Goal: Transaction & Acquisition: Purchase product/service

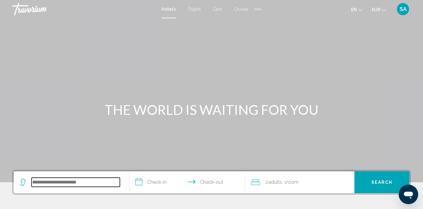
click at [80, 182] on input "Search widget" at bounding box center [76, 182] width 88 height 9
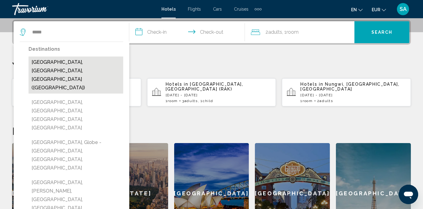
click at [88, 58] on button "[GEOGRAPHIC_DATA], [GEOGRAPHIC_DATA], [GEOGRAPHIC_DATA] ([GEOGRAPHIC_DATA])" at bounding box center [76, 74] width 95 height 37
type input "**********"
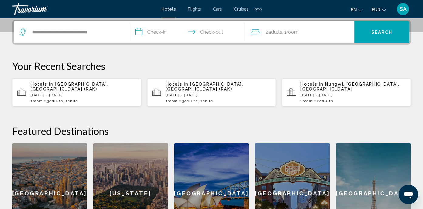
click at [159, 27] on input "**********" at bounding box center [188, 33] width 118 height 24
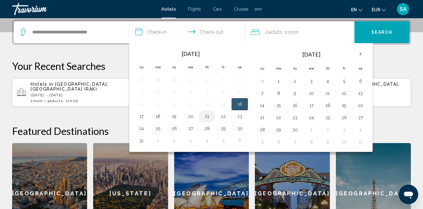
click at [207, 114] on button "21" at bounding box center [207, 116] width 10 height 9
click at [140, 128] on button "24" at bounding box center [142, 128] width 10 height 9
type input "**********"
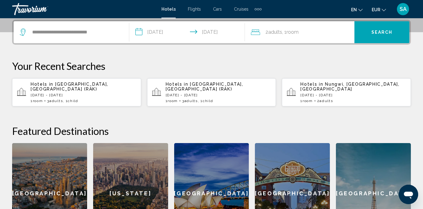
click at [336, 34] on div "2 Adult Adults , 1 Room rooms" at bounding box center [303, 32] width 104 height 9
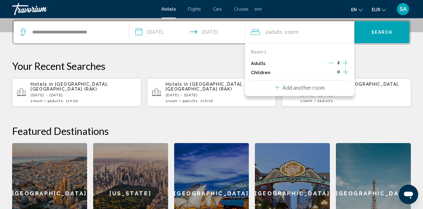
click at [346, 61] on icon "Increment adults" at bounding box center [345, 62] width 5 height 7
click at [384, 32] on span "Search" at bounding box center [382, 32] width 21 height 5
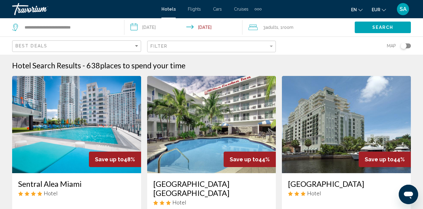
click at [222, 106] on img "Main content" at bounding box center [211, 124] width 129 height 97
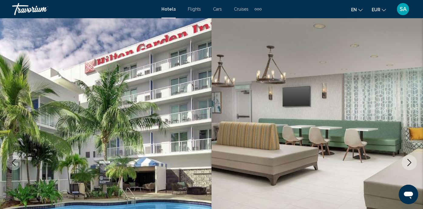
click at [411, 162] on icon "Next image" at bounding box center [409, 162] width 7 height 7
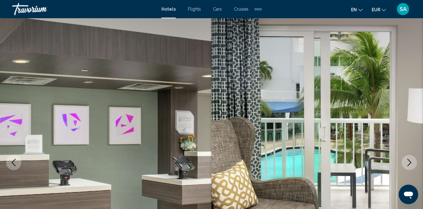
click at [411, 162] on icon "Next image" at bounding box center [410, 162] width 4 height 7
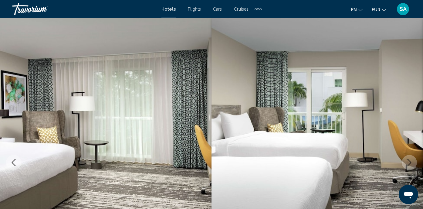
click at [411, 162] on icon "Next image" at bounding box center [410, 162] width 4 height 7
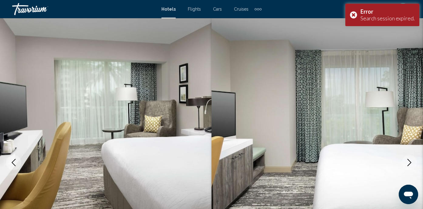
click at [411, 162] on icon "Next image" at bounding box center [410, 162] width 4 height 7
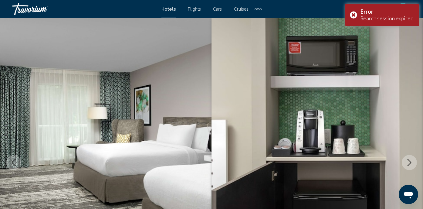
click at [411, 162] on icon "Next image" at bounding box center [410, 162] width 4 height 7
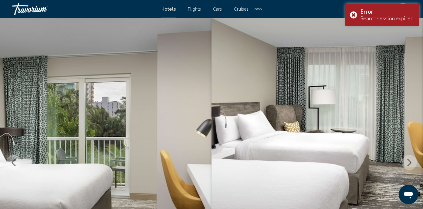
click at [412, 162] on icon "Next image" at bounding box center [410, 162] width 4 height 7
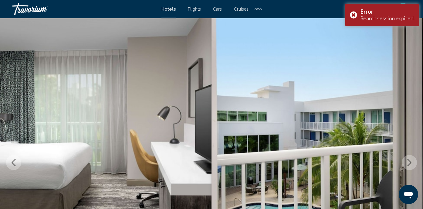
click at [412, 163] on icon "Next image" at bounding box center [409, 162] width 7 height 7
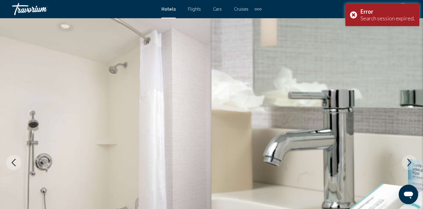
click at [412, 163] on icon "Next image" at bounding box center [409, 162] width 7 height 7
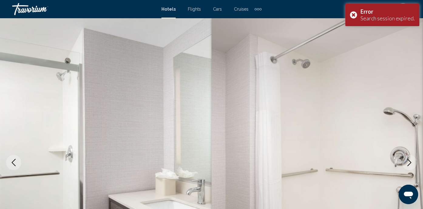
click at [412, 163] on icon "Next image" at bounding box center [409, 162] width 7 height 7
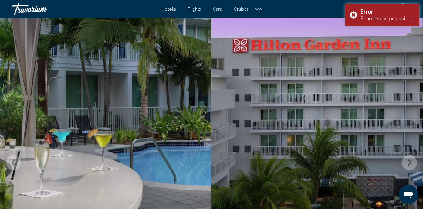
click at [412, 163] on icon "Next image" at bounding box center [409, 162] width 7 height 7
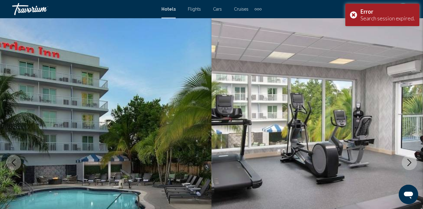
click at [412, 163] on icon "Next image" at bounding box center [409, 162] width 7 height 7
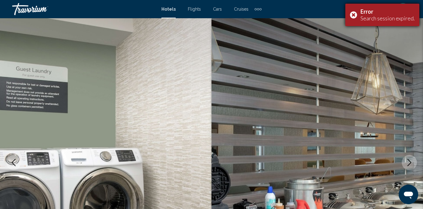
click at [353, 15] on div "Error Search session expired." at bounding box center [383, 15] width 74 height 22
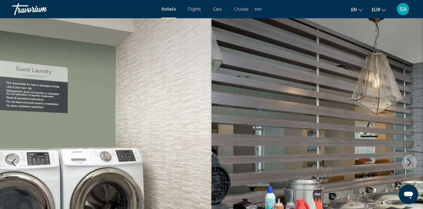
scroll to position [56, 0]
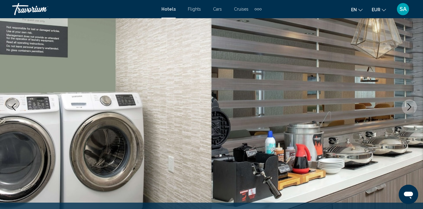
click at [414, 105] on button "Next image" at bounding box center [409, 106] width 15 height 15
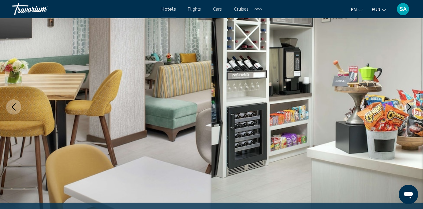
click at [414, 106] on button "Next image" at bounding box center [409, 106] width 15 height 15
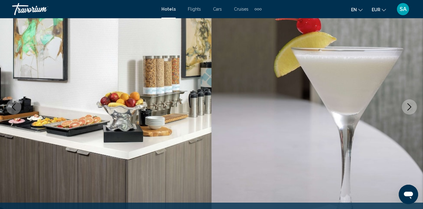
click at [414, 106] on button "Next image" at bounding box center [409, 106] width 15 height 15
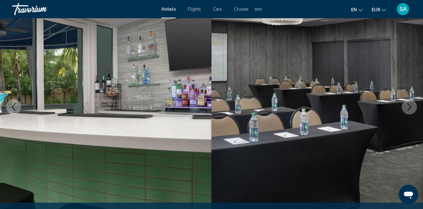
click at [414, 106] on button "Next image" at bounding box center [409, 106] width 15 height 15
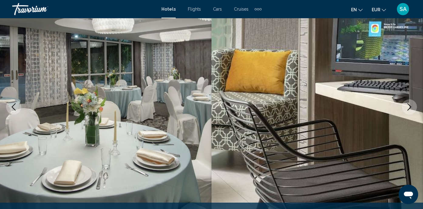
click at [414, 106] on button "Next image" at bounding box center [409, 106] width 15 height 15
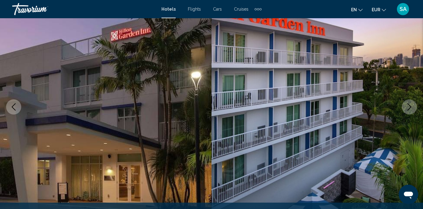
click at [414, 106] on button "Next image" at bounding box center [409, 106] width 15 height 15
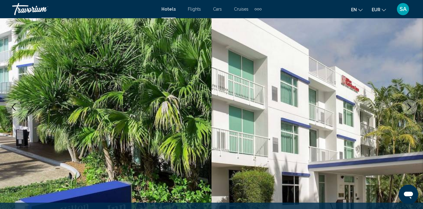
click at [414, 106] on button "Next image" at bounding box center [409, 106] width 15 height 15
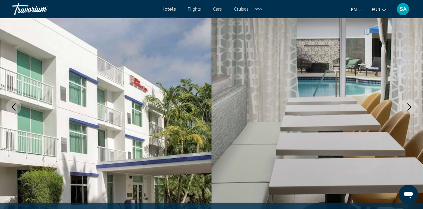
click at [414, 106] on button "Next image" at bounding box center [409, 106] width 15 height 15
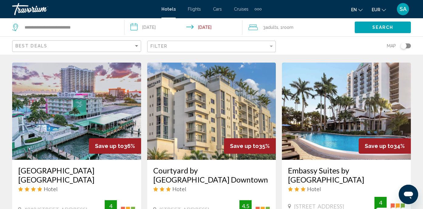
scroll to position [714, 0]
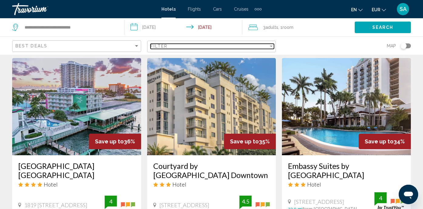
click at [254, 48] on div "Filter" at bounding box center [210, 46] width 118 height 5
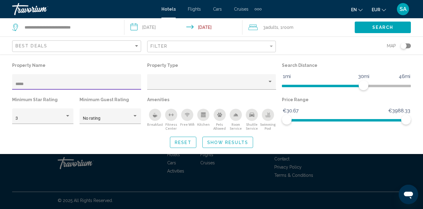
scroll to position [435, 0]
type input "*****"
click at [121, 168] on div "Search widget" at bounding box center [211, 150] width 423 height 118
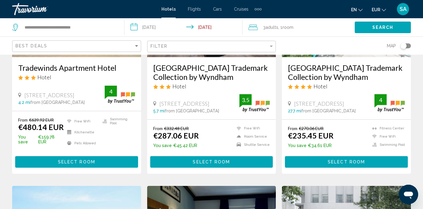
scroll to position [118, 0]
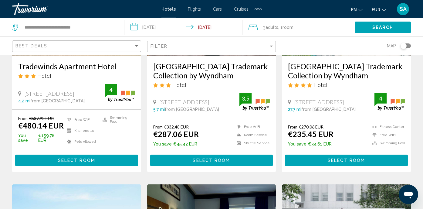
click at [82, 163] on span "Select Room" at bounding box center [76, 160] width 37 height 5
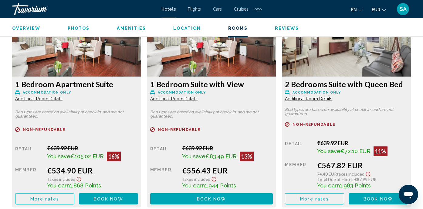
scroll to position [1397, 0]
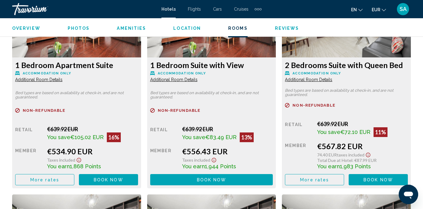
click at [380, 11] on span "EUR" at bounding box center [376, 9] width 9 height 5
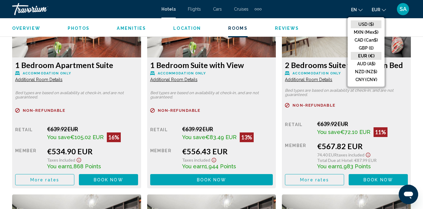
click at [365, 26] on button "USD ($)" at bounding box center [366, 24] width 31 height 8
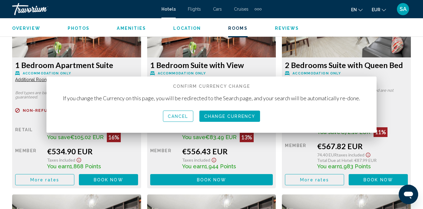
scroll to position [0, 0]
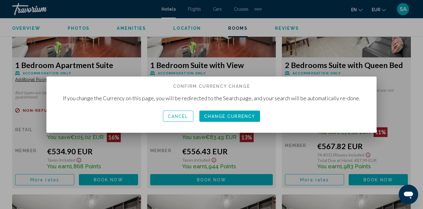
click at [244, 117] on span "Change Currency" at bounding box center [229, 116] width 51 height 5
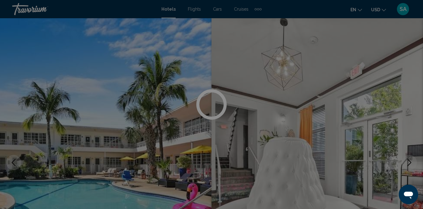
scroll to position [1397, 0]
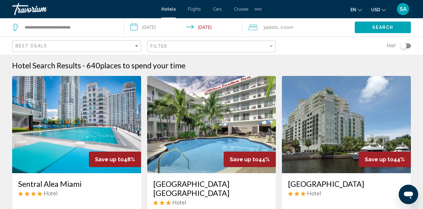
click at [222, 50] on div "Filter" at bounding box center [213, 46] width 124 height 11
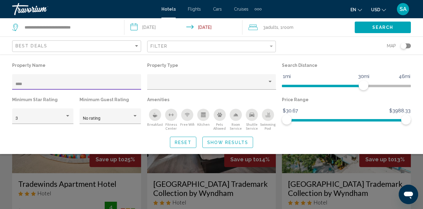
type input "****"
click at [101, 196] on div "Search widget" at bounding box center [211, 150] width 423 height 118
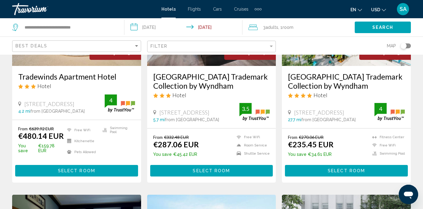
scroll to position [108, 0]
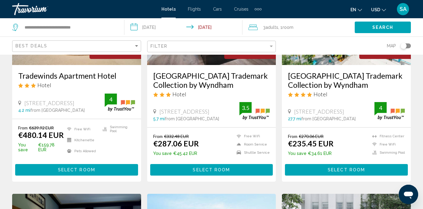
click at [84, 172] on span "Select Room" at bounding box center [76, 170] width 37 height 5
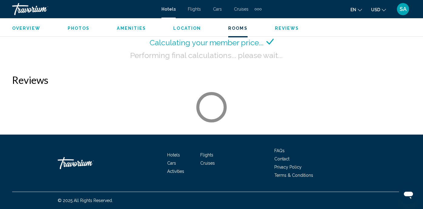
scroll to position [959, 0]
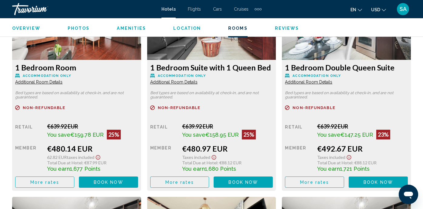
click at [382, 7] on mat-icon "Change currency" at bounding box center [384, 9] width 4 height 4
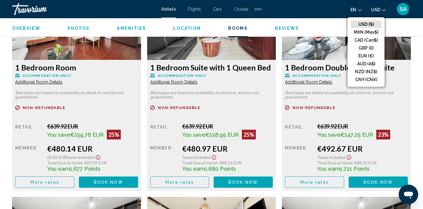
click at [365, 22] on button "USD ($)" at bounding box center [366, 24] width 31 height 8
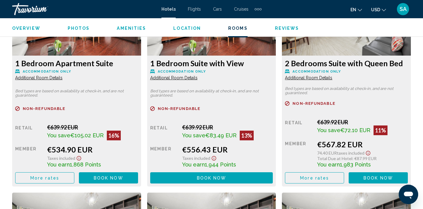
scroll to position [1412, 0]
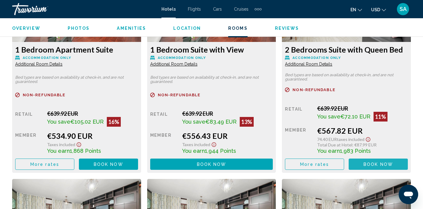
click at [362, 163] on button "Book now No longer available" at bounding box center [378, 164] width 59 height 11
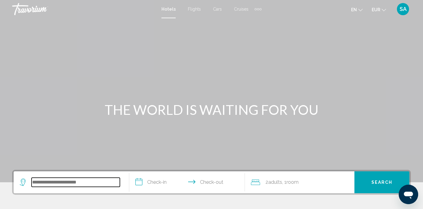
click at [39, 182] on input "Search widget" at bounding box center [76, 182] width 88 height 9
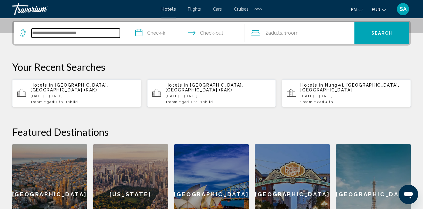
scroll to position [150, 0]
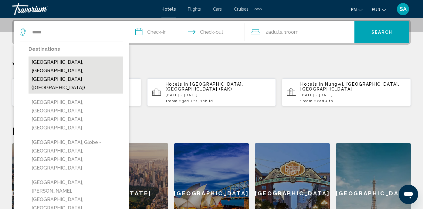
click at [72, 67] on button "Miami, FL, United States (MIA)" at bounding box center [76, 74] width 95 height 37
type input "**********"
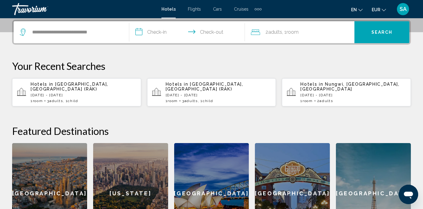
click at [158, 35] on input "**********" at bounding box center [188, 33] width 118 height 24
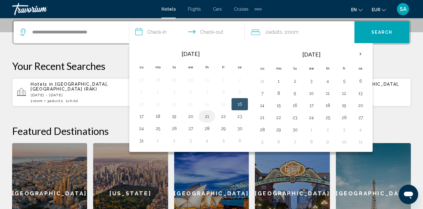
click at [206, 116] on button "21" at bounding box center [207, 116] width 10 height 9
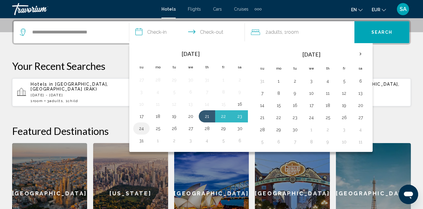
click at [145, 127] on button "24" at bounding box center [142, 128] width 10 height 9
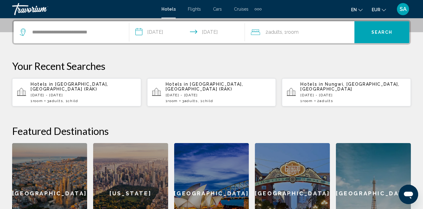
type input "**********"
click at [282, 33] on span "Adults" at bounding box center [275, 32] width 14 height 6
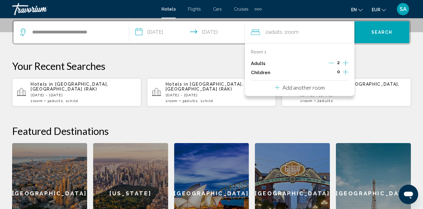
click at [346, 62] on icon "Increment adults" at bounding box center [345, 62] width 5 height 7
click at [377, 58] on div "**********" at bounding box center [211, 132] width 423 height 224
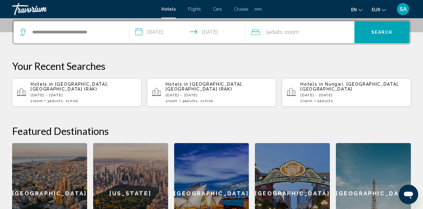
click at [383, 9] on icon "Change currency" at bounding box center [384, 10] width 4 height 4
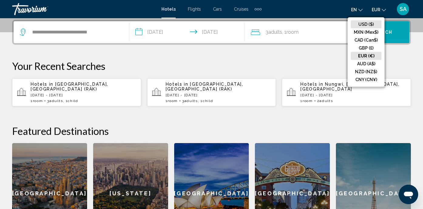
click at [370, 23] on button "USD ($)" at bounding box center [366, 24] width 31 height 8
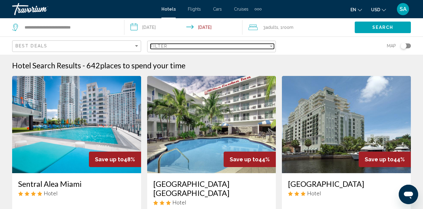
click at [257, 46] on div "Filter" at bounding box center [210, 46] width 118 height 5
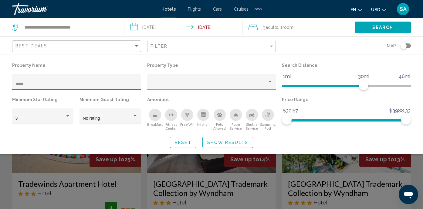
type input "*****"
click at [135, 169] on div "Search widget" at bounding box center [211, 150] width 423 height 118
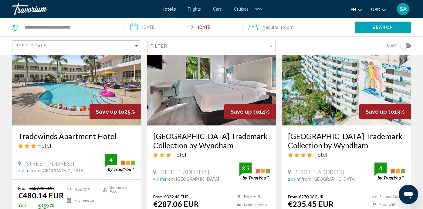
scroll to position [112, 0]
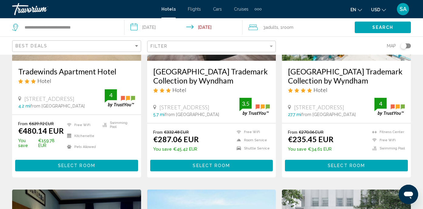
click at [120, 171] on button "Select Room" at bounding box center [76, 165] width 123 height 11
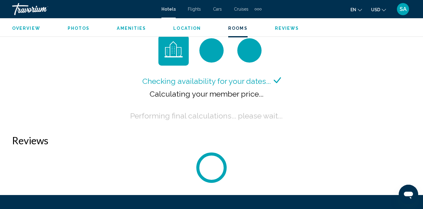
scroll to position [908, 0]
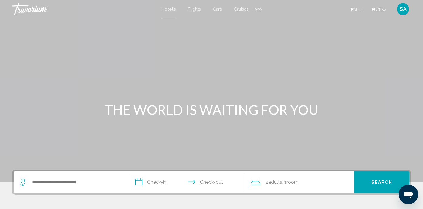
click at [382, 12] on button "EUR USD ($) MXN (Mex$) CAD (Can$) GBP (£) EUR (€) AUD (A$) NZD (NZ$) CNY (CN¥)" at bounding box center [379, 9] width 14 height 9
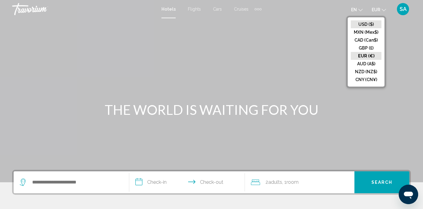
click at [368, 25] on button "USD ($)" at bounding box center [366, 24] width 31 height 8
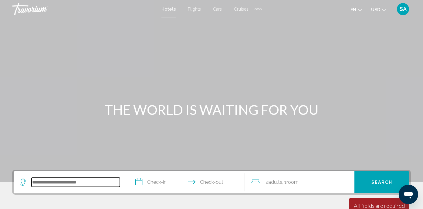
click at [70, 184] on input "Search widget" at bounding box center [76, 182] width 88 height 9
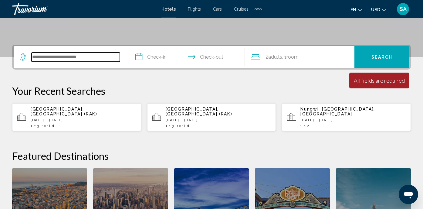
scroll to position [150, 0]
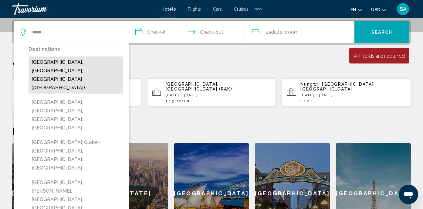
click at [58, 62] on button "[GEOGRAPHIC_DATA], [GEOGRAPHIC_DATA], [GEOGRAPHIC_DATA] ([GEOGRAPHIC_DATA])" at bounding box center [76, 74] width 95 height 37
type input "**********"
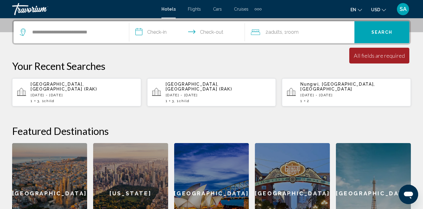
click at [148, 31] on input "**********" at bounding box center [188, 33] width 118 height 24
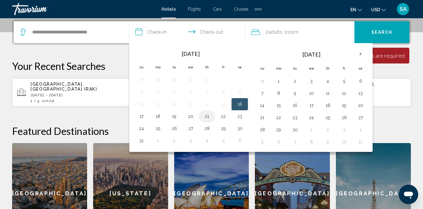
click at [206, 112] on button "21" at bounding box center [207, 116] width 10 height 9
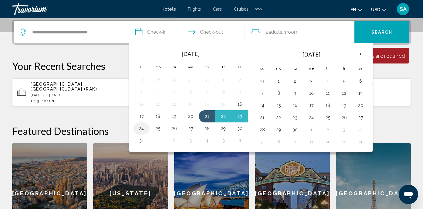
click at [142, 130] on button "24" at bounding box center [142, 128] width 10 height 9
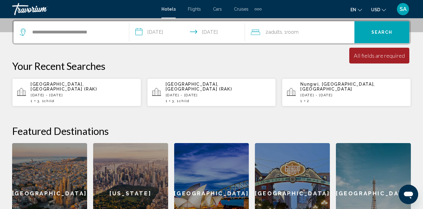
type input "**********"
click at [321, 31] on div "2 Adult Adults , 1 Room rooms" at bounding box center [303, 32] width 104 height 9
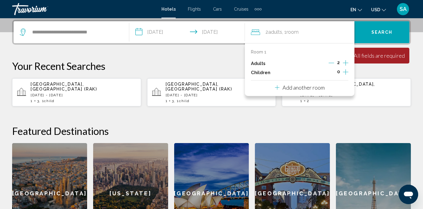
click at [343, 63] on icon "Increment adults" at bounding box center [345, 62] width 5 height 7
click at [378, 36] on button "Search" at bounding box center [382, 32] width 55 height 22
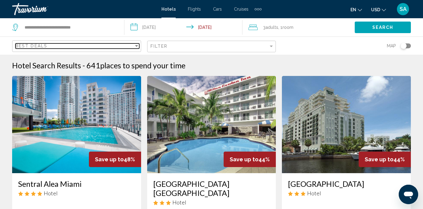
click at [121, 45] on div "Best Deals" at bounding box center [74, 45] width 118 height 5
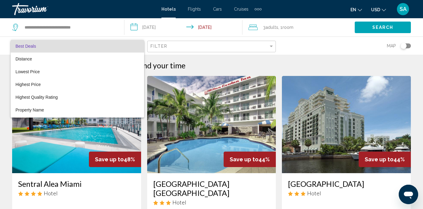
click at [198, 49] on div at bounding box center [211, 104] width 423 height 209
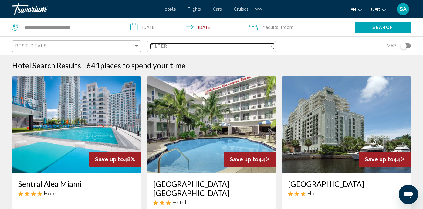
click at [198, 46] on div "Filter" at bounding box center [210, 46] width 118 height 5
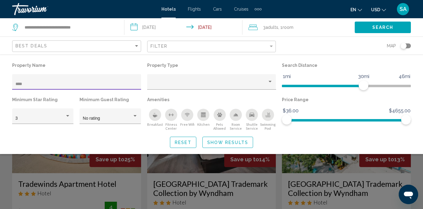
type input "****"
click at [53, 186] on div "Search widget" at bounding box center [211, 150] width 423 height 118
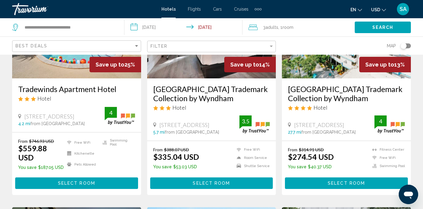
scroll to position [109, 0]
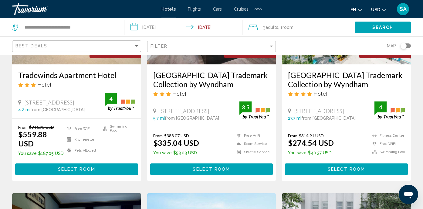
click at [64, 175] on button "Select Room" at bounding box center [76, 168] width 123 height 11
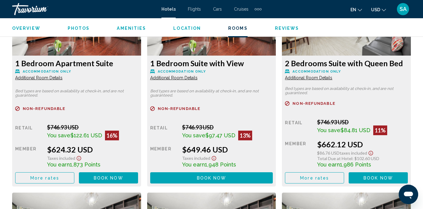
scroll to position [1422, 0]
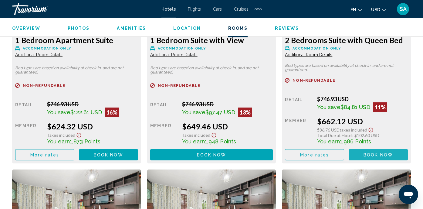
click at [375, 155] on span "Book now" at bounding box center [378, 154] width 29 height 5
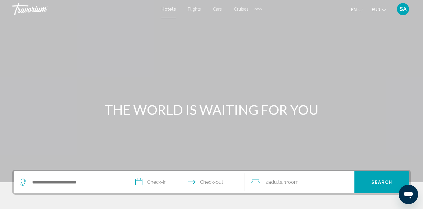
click at [380, 9] on span "EUR" at bounding box center [376, 9] width 9 height 5
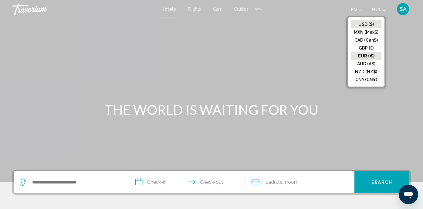
click at [371, 21] on button "USD ($)" at bounding box center [366, 24] width 31 height 8
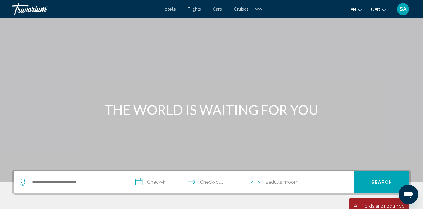
scroll to position [78, 0]
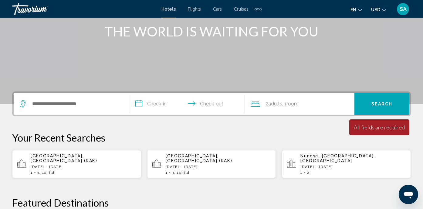
click at [73, 111] on div "Search widget" at bounding box center [71, 104] width 103 height 22
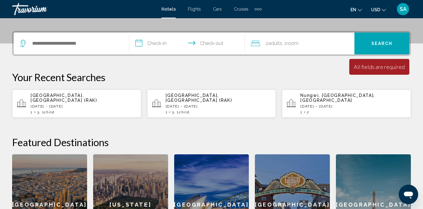
scroll to position [150, 0]
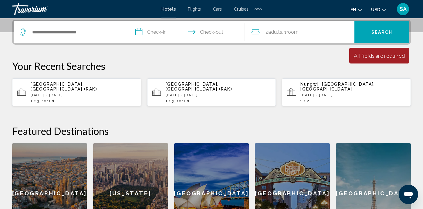
click at [80, 37] on div "Search widget" at bounding box center [71, 32] width 103 height 22
click at [79, 34] on input "Search widget" at bounding box center [76, 32] width 88 height 9
type input "***"
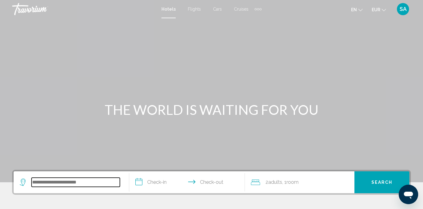
click at [51, 186] on input "Search widget" at bounding box center [76, 182] width 88 height 9
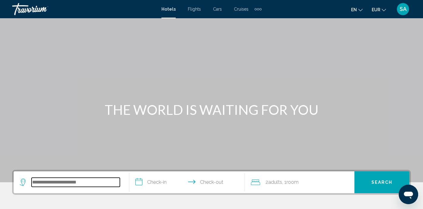
scroll to position [150, 0]
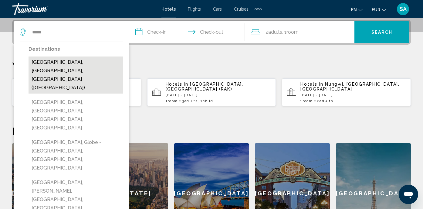
click at [84, 60] on button "[GEOGRAPHIC_DATA], [GEOGRAPHIC_DATA], [GEOGRAPHIC_DATA] ([GEOGRAPHIC_DATA])" at bounding box center [76, 74] width 95 height 37
type input "**********"
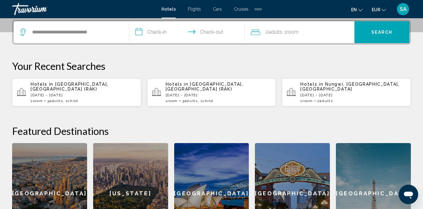
click at [168, 31] on input "**********" at bounding box center [188, 33] width 118 height 24
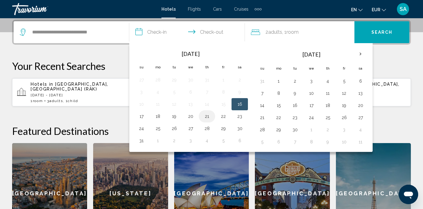
click at [206, 113] on button "21" at bounding box center [207, 116] width 10 height 9
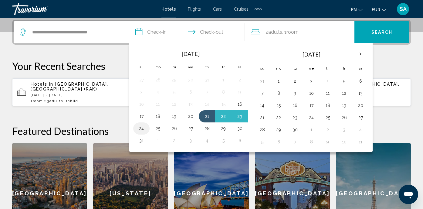
click at [140, 127] on button "24" at bounding box center [142, 128] width 10 height 9
type input "**********"
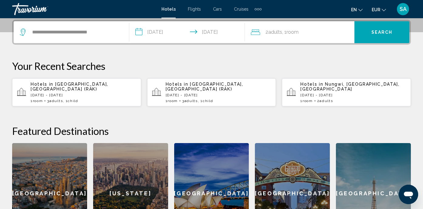
click at [368, 34] on button "Search" at bounding box center [382, 32] width 55 height 22
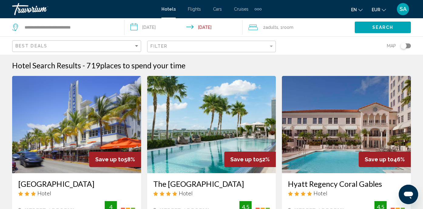
click at [381, 11] on button "EUR USD ($) MXN (Mex$) CAD (Can$) GBP (£) EUR (€) AUD (A$) NZD (NZ$) CNY (CN¥)" at bounding box center [379, 9] width 14 height 9
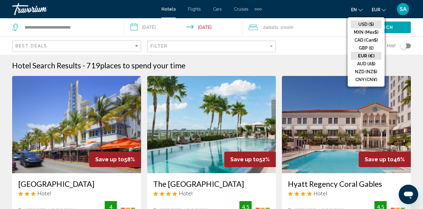
click at [376, 21] on button "USD ($)" at bounding box center [366, 24] width 31 height 8
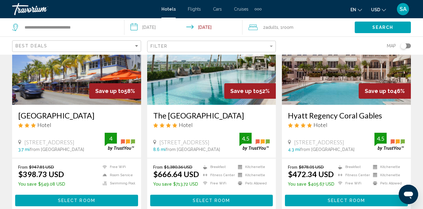
scroll to position [77, 0]
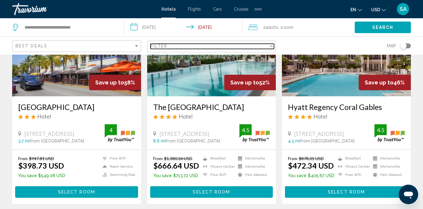
click at [236, 45] on div "Filter" at bounding box center [210, 46] width 118 height 5
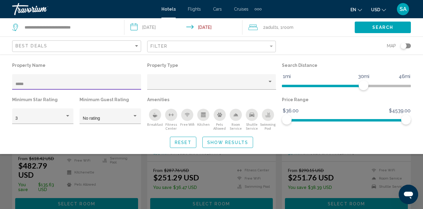
type input "*****"
click at [134, 184] on div "Search widget" at bounding box center [211, 150] width 423 height 118
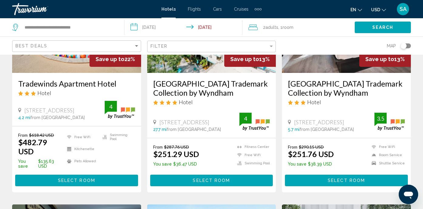
scroll to position [107, 0]
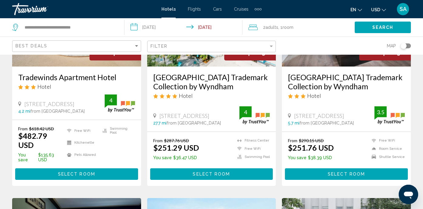
click at [129, 179] on button "Select Room" at bounding box center [76, 173] width 123 height 11
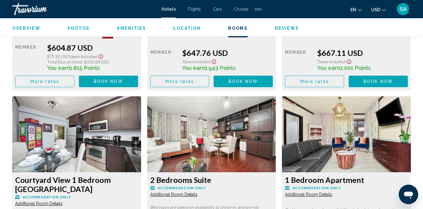
scroll to position [1916, 0]
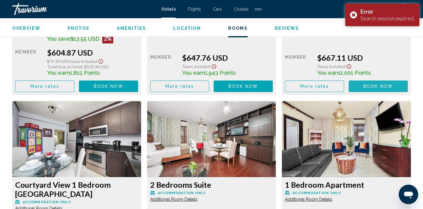
click at [382, 87] on button "Book now No longer available" at bounding box center [378, 85] width 59 height 11
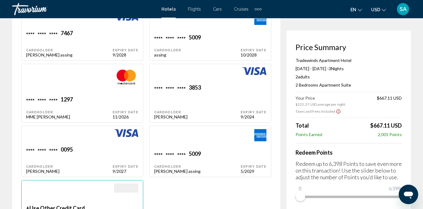
scroll to position [553, 0]
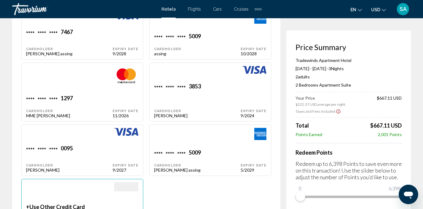
type input "******"
type input "**********"
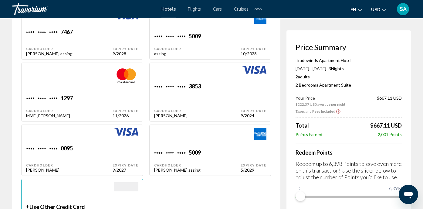
type input "**********"
type input "*********"
type input "*****"
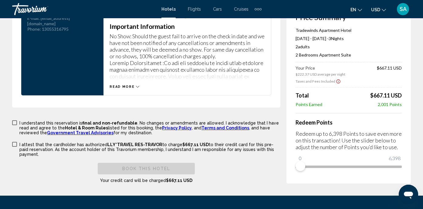
scroll to position [1110, 0]
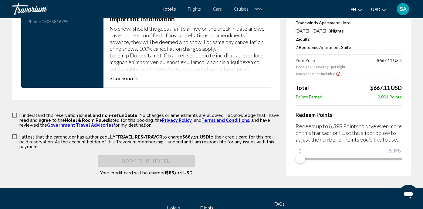
click at [13, 113] on span "Main content" at bounding box center [14, 115] width 5 height 5
click at [16, 134] on span "Main content" at bounding box center [14, 136] width 5 height 5
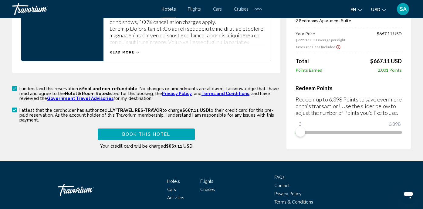
scroll to position [1137, 0]
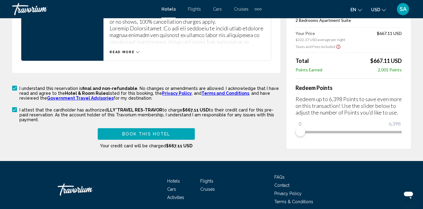
click at [139, 132] on span "Book this hotel" at bounding box center [146, 134] width 48 height 5
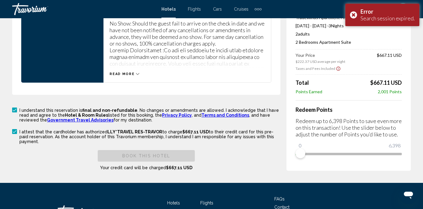
scroll to position [0, 0]
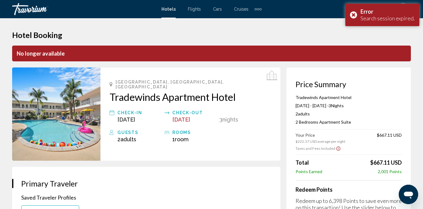
click at [408, 197] on icon "Ouvrir la fenêtre de messagerie" at bounding box center [408, 194] width 11 height 11
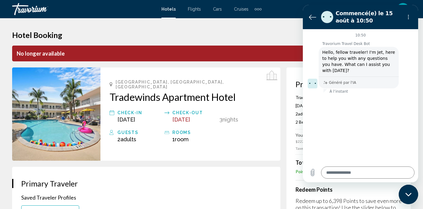
type textarea "*"
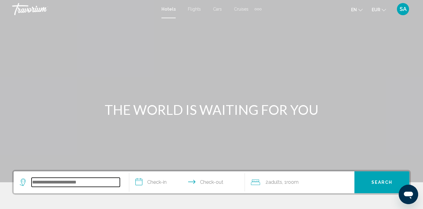
click at [90, 182] on input "Search widget" at bounding box center [76, 182] width 88 height 9
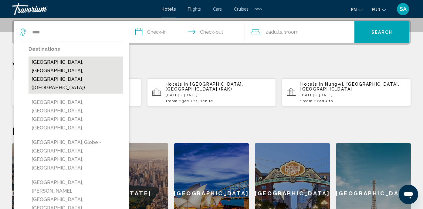
click at [50, 63] on button "[GEOGRAPHIC_DATA], [GEOGRAPHIC_DATA], [GEOGRAPHIC_DATA] ([GEOGRAPHIC_DATA])" at bounding box center [76, 74] width 95 height 37
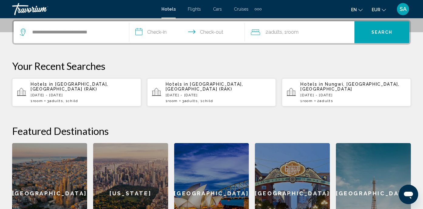
click at [384, 9] on icon "Change currency" at bounding box center [384, 10] width 4 height 4
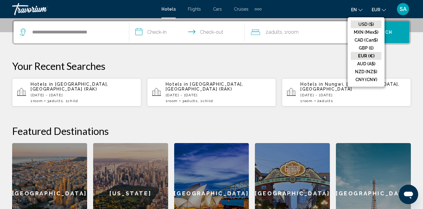
click at [368, 27] on button "USD ($)" at bounding box center [366, 24] width 31 height 8
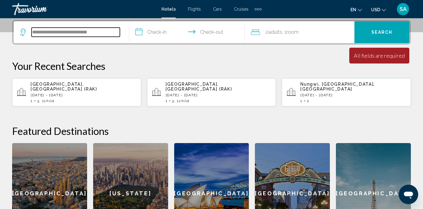
click at [103, 33] on input "**********" at bounding box center [76, 32] width 88 height 9
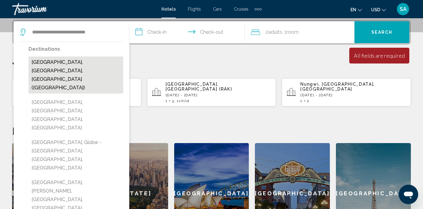
click at [82, 61] on button "[GEOGRAPHIC_DATA], [GEOGRAPHIC_DATA], [GEOGRAPHIC_DATA] ([GEOGRAPHIC_DATA])" at bounding box center [76, 74] width 95 height 37
type input "**********"
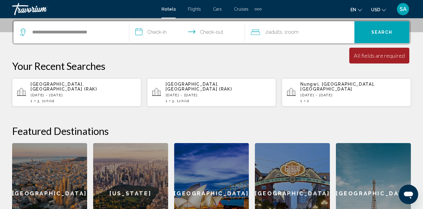
click at [158, 35] on input "**********" at bounding box center [188, 33] width 118 height 24
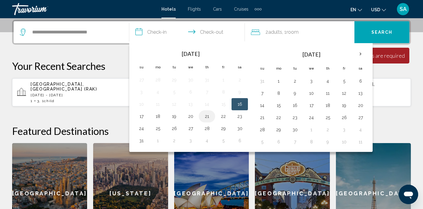
click at [208, 117] on button "21" at bounding box center [207, 116] width 10 height 9
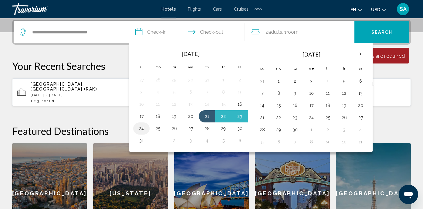
click at [148, 131] on td "24" at bounding box center [141, 128] width 16 height 12
click at [142, 130] on button "24" at bounding box center [142, 128] width 10 height 9
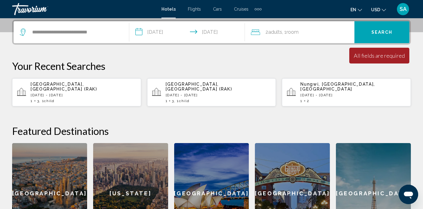
type input "**********"
click at [376, 33] on span "Search" at bounding box center [382, 32] width 21 height 5
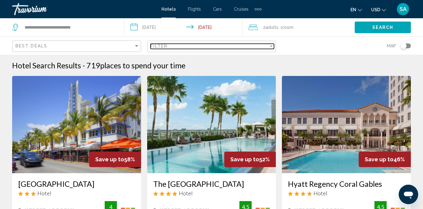
click at [241, 46] on div "Filter" at bounding box center [210, 46] width 118 height 5
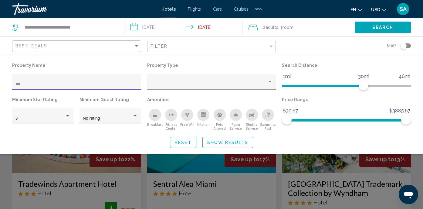
type input "***"
click at [51, 184] on div "Search widget" at bounding box center [211, 150] width 423 height 118
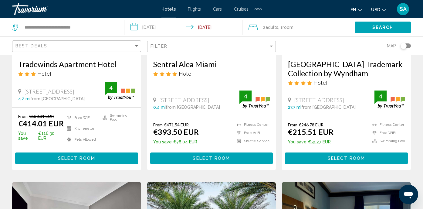
scroll to position [121, 0]
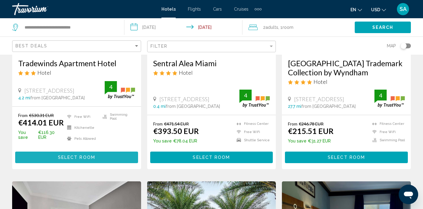
click at [63, 160] on span "Select Room" at bounding box center [76, 157] width 37 height 5
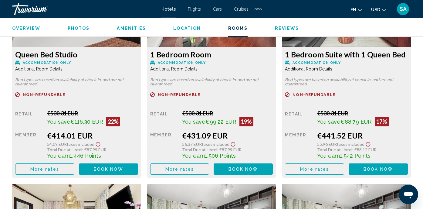
scroll to position [974, 0]
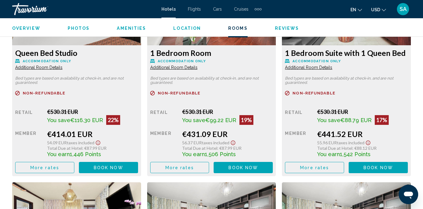
click at [123, 167] on span "Book now" at bounding box center [108, 167] width 29 height 5
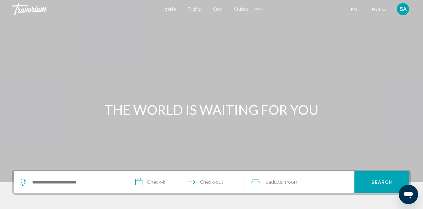
click at [405, 9] on span "SA" at bounding box center [403, 9] width 7 height 6
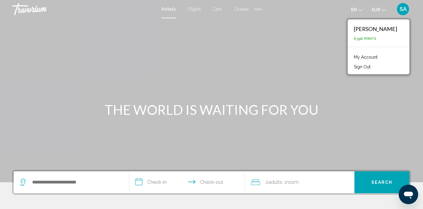
click at [70, 187] on div "Search widget" at bounding box center [71, 182] width 103 height 22
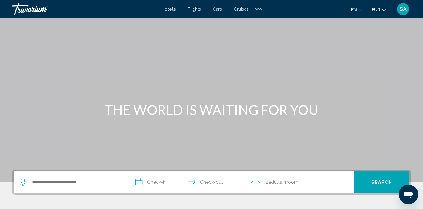
scroll to position [150, 0]
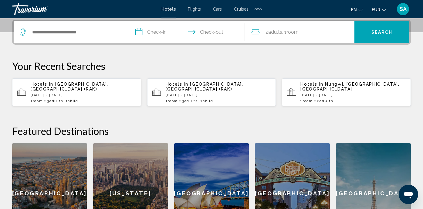
click at [381, 8] on button "EUR USD ($) MXN (Mex$) CAD (Can$) GBP (£) EUR (€) AUD (A$) NZD (NZ$) CNY (CN¥)" at bounding box center [379, 9] width 14 height 9
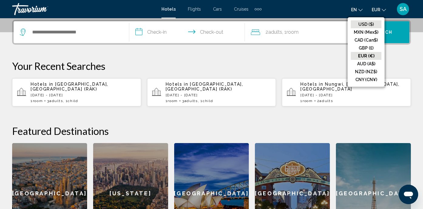
click at [365, 26] on button "USD ($)" at bounding box center [366, 24] width 31 height 8
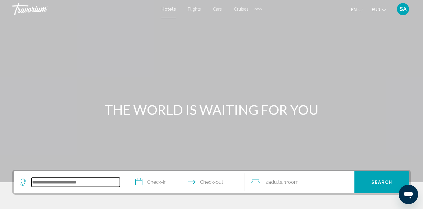
click at [47, 185] on input "Search widget" at bounding box center [76, 182] width 88 height 9
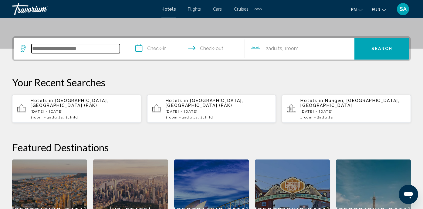
scroll to position [150, 0]
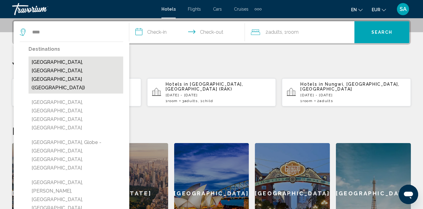
click at [84, 63] on button "[GEOGRAPHIC_DATA], [GEOGRAPHIC_DATA], [GEOGRAPHIC_DATA] ([GEOGRAPHIC_DATA])" at bounding box center [76, 74] width 95 height 37
type input "**********"
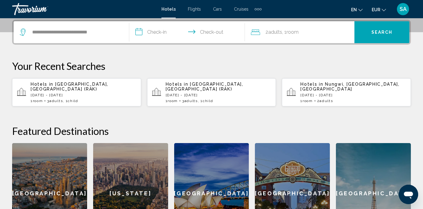
click at [154, 35] on input "**********" at bounding box center [188, 33] width 118 height 24
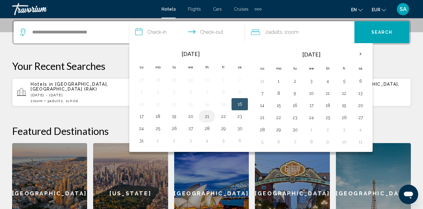
click at [207, 116] on button "21" at bounding box center [207, 116] width 10 height 9
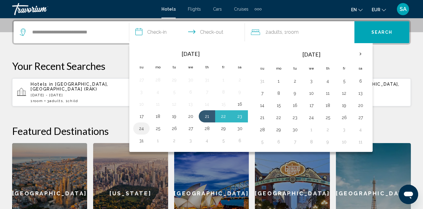
click at [142, 127] on button "24" at bounding box center [142, 128] width 10 height 9
type input "**********"
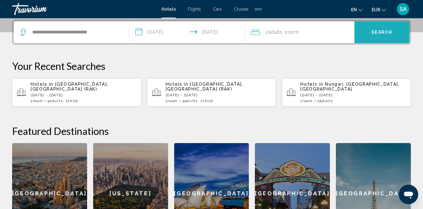
click at [362, 30] on button "Search" at bounding box center [382, 32] width 55 height 22
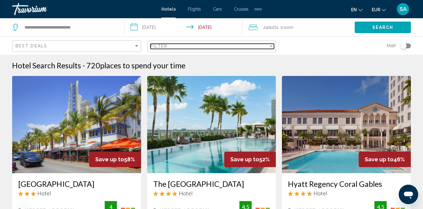
click at [270, 45] on div "Filter" at bounding box center [271, 46] width 5 height 5
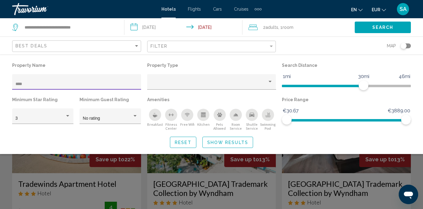
type input "****"
click at [106, 183] on div "Search widget" at bounding box center [211, 150] width 423 height 118
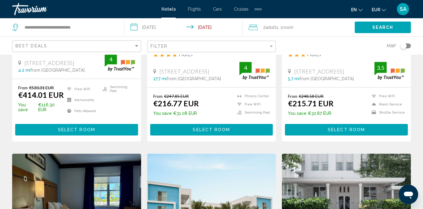
scroll to position [137, 0]
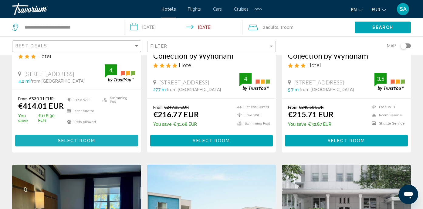
click at [108, 146] on button "Select Room" at bounding box center [76, 140] width 123 height 11
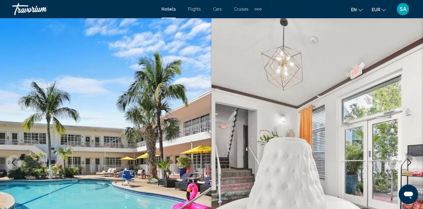
click at [384, 6] on button "EUR USD ($) MXN (Mex$) CAD (Can$) GBP (£) EUR (€) AUD (A$) NZD (NZ$) CNY (CN¥)" at bounding box center [379, 9] width 14 height 9
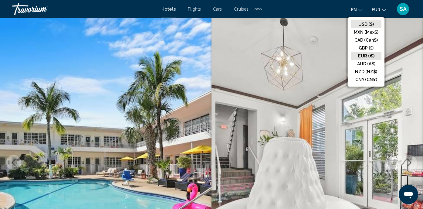
click at [367, 24] on button "USD ($)" at bounding box center [366, 24] width 31 height 8
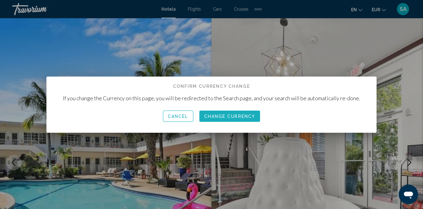
click at [212, 118] on span "Change Currency" at bounding box center [229, 116] width 51 height 5
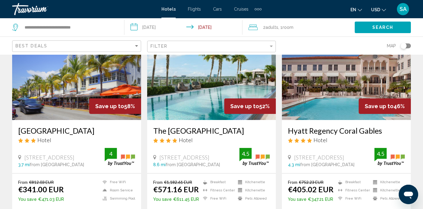
scroll to position [50, 0]
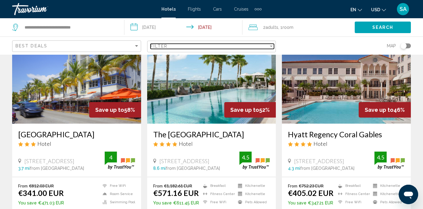
click at [184, 47] on div "Filter" at bounding box center [210, 46] width 118 height 5
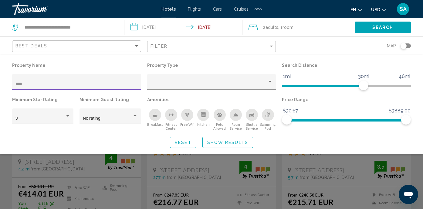
type input "****"
click at [93, 169] on div "Search widget" at bounding box center [211, 150] width 423 height 118
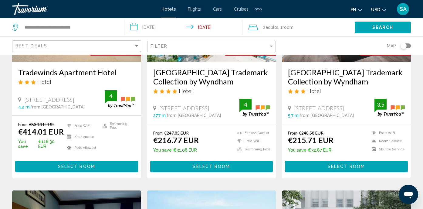
scroll to position [117, 0]
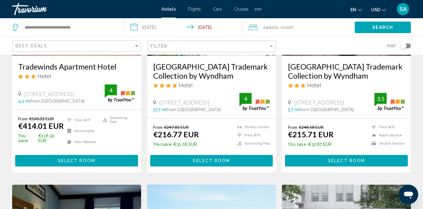
click at [99, 166] on button "Select Room" at bounding box center [76, 160] width 123 height 11
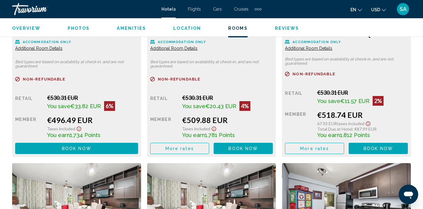
scroll to position [1641, 0]
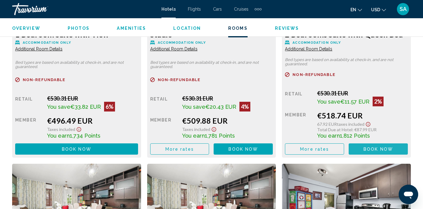
click at [378, 155] on button "Book now No longer available" at bounding box center [378, 148] width 59 height 11
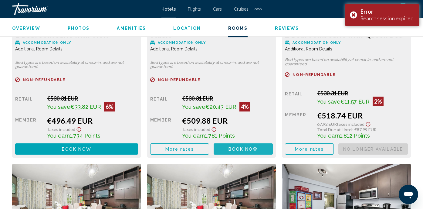
click at [252, 151] on span "Book now" at bounding box center [243, 149] width 29 height 5
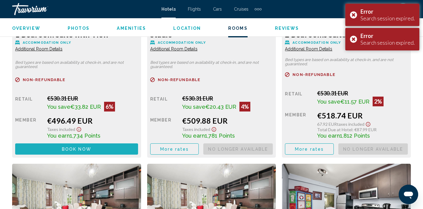
click at [70, 152] on span "Book now" at bounding box center [76, 149] width 29 height 5
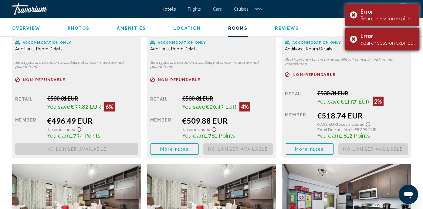
click at [353, 39] on div "Error Search session expired." at bounding box center [383, 39] width 74 height 22
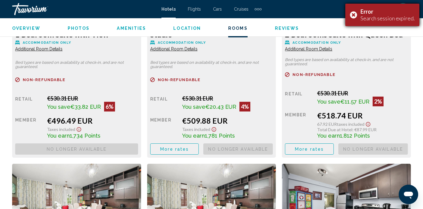
click at [353, 13] on div "Error Search session expired." at bounding box center [383, 15] width 74 height 22
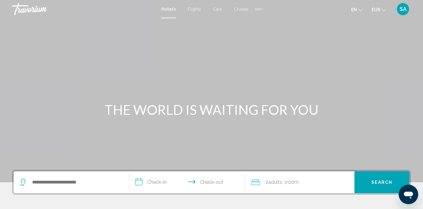
click at [86, 177] on div "Search widget" at bounding box center [71, 182] width 103 height 22
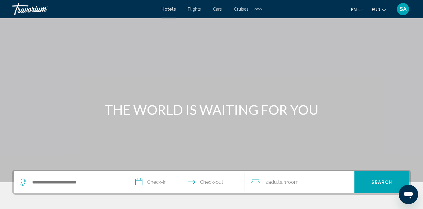
scroll to position [150, 0]
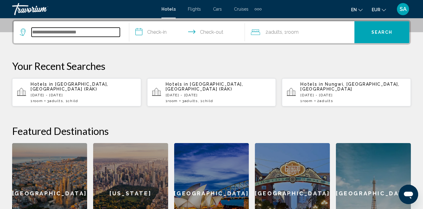
click at [82, 29] on input "Search widget" at bounding box center [76, 32] width 88 height 9
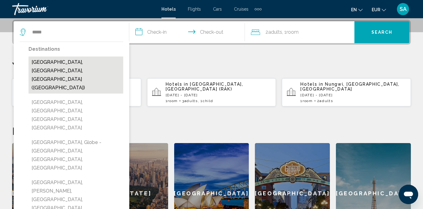
click at [53, 66] on button "[GEOGRAPHIC_DATA], [GEOGRAPHIC_DATA], [GEOGRAPHIC_DATA] ([GEOGRAPHIC_DATA])" at bounding box center [76, 74] width 95 height 37
type input "**********"
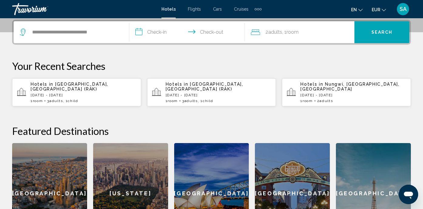
click at [153, 29] on input "**********" at bounding box center [188, 33] width 118 height 24
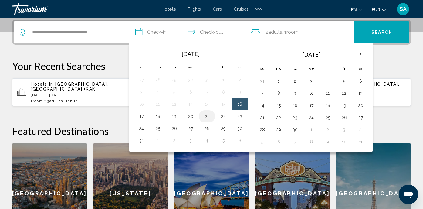
click at [206, 115] on button "21" at bounding box center [207, 116] width 10 height 9
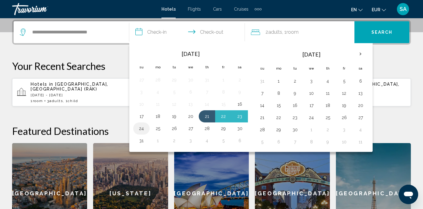
click at [141, 128] on button "24" at bounding box center [142, 128] width 10 height 9
type input "**********"
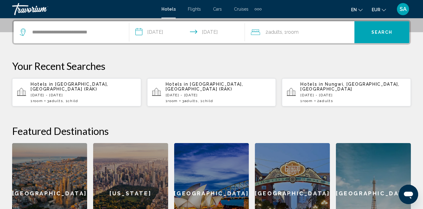
click at [385, 6] on button "EUR USD ($) MXN (Mex$) CAD (Can$) GBP (£) EUR (€) AUD (A$) NZD (NZ$) CNY (CN¥)" at bounding box center [379, 9] width 14 height 9
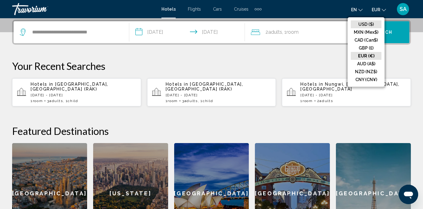
click at [363, 23] on button "USD ($)" at bounding box center [366, 24] width 31 height 8
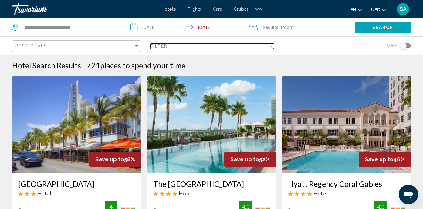
click at [240, 46] on div "Filter" at bounding box center [210, 46] width 118 height 5
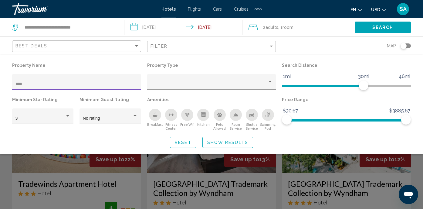
type input "****"
click at [100, 185] on div "Search widget" at bounding box center [211, 150] width 423 height 118
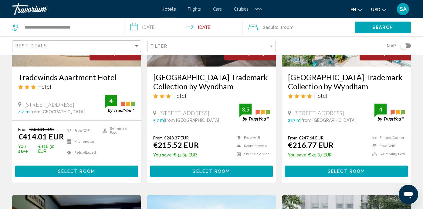
scroll to position [107, 0]
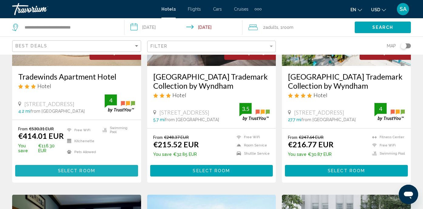
click at [102, 176] on button "Select Room" at bounding box center [76, 170] width 123 height 11
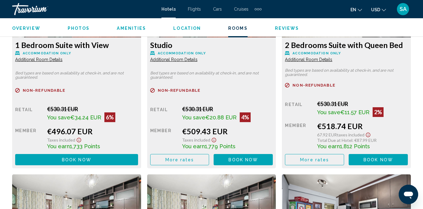
scroll to position [1633, 0]
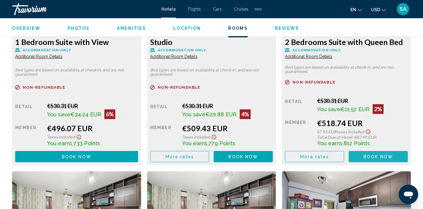
click at [381, 159] on span "Book now" at bounding box center [378, 156] width 29 height 5
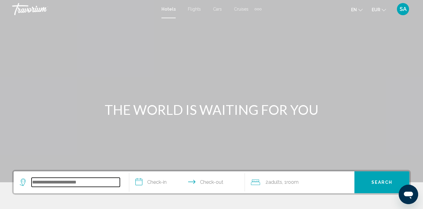
click at [81, 180] on input "Search widget" at bounding box center [76, 182] width 88 height 9
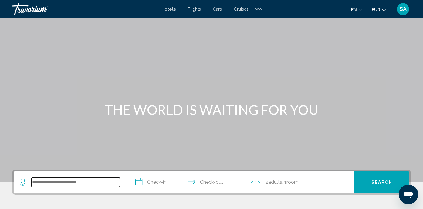
scroll to position [150, 0]
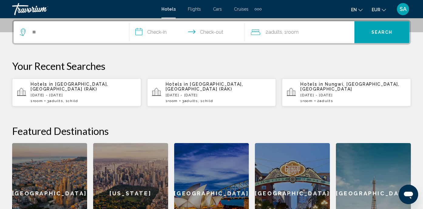
click at [383, 9] on icon "Change currency" at bounding box center [384, 10] width 4 height 4
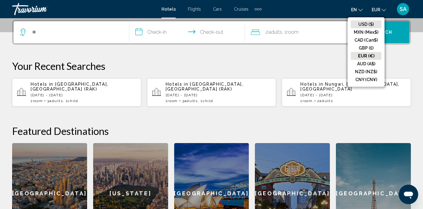
click at [372, 20] on button "USD ($)" at bounding box center [366, 24] width 31 height 8
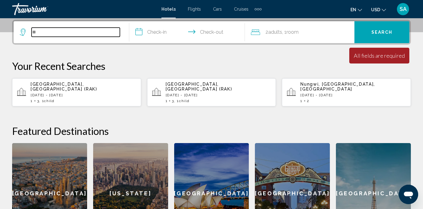
click at [72, 33] on input "**" at bounding box center [76, 32] width 88 height 9
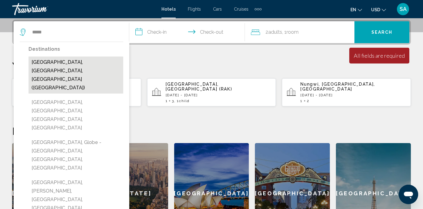
click at [33, 60] on button "[GEOGRAPHIC_DATA], [GEOGRAPHIC_DATA], [GEOGRAPHIC_DATA] ([GEOGRAPHIC_DATA])" at bounding box center [76, 74] width 95 height 37
type input "**********"
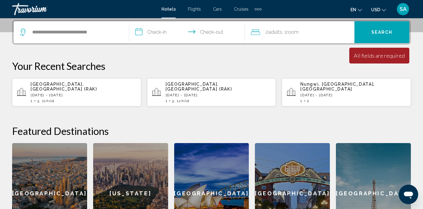
click at [148, 29] on input "**********" at bounding box center [188, 33] width 118 height 24
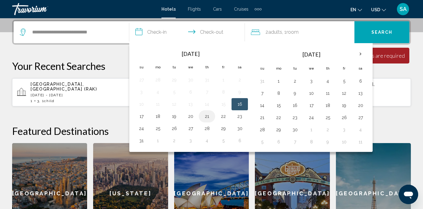
click at [207, 116] on button "21" at bounding box center [207, 116] width 10 height 9
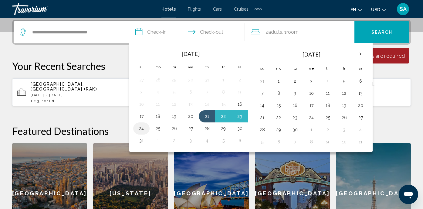
click at [143, 129] on button "24" at bounding box center [142, 128] width 10 height 9
type input "**********"
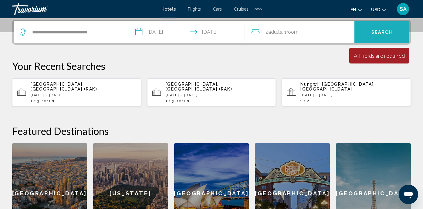
click at [381, 35] on button "Search" at bounding box center [382, 32] width 55 height 22
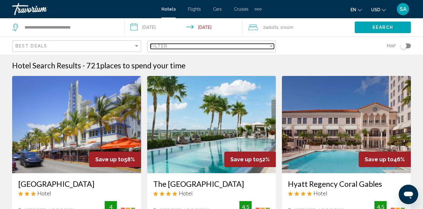
click at [190, 45] on div "Filter" at bounding box center [210, 46] width 118 height 5
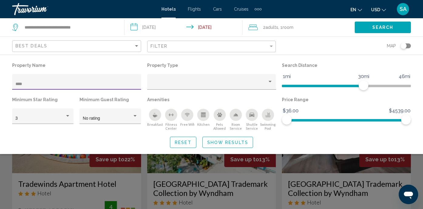
type input "****"
click at [90, 182] on div "Search widget" at bounding box center [211, 150] width 423 height 118
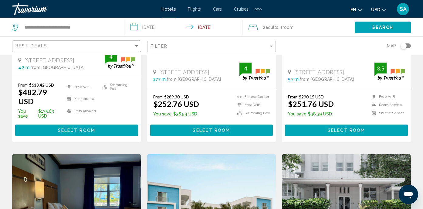
scroll to position [151, 0]
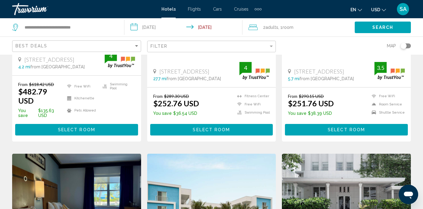
click at [87, 132] on span "Select Room" at bounding box center [76, 130] width 37 height 5
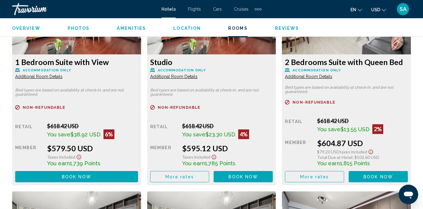
scroll to position [1613, 0]
